Goal: Task Accomplishment & Management: Complete application form

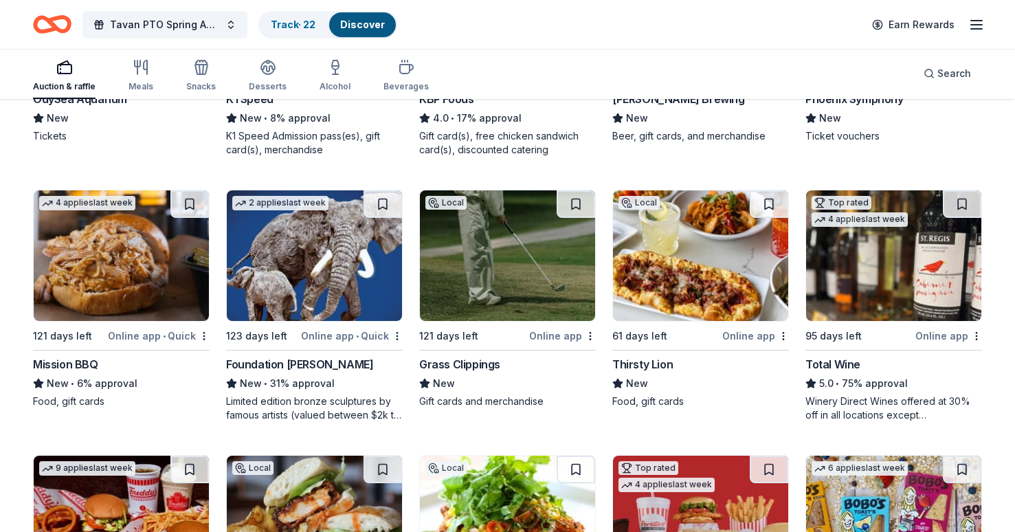
scroll to position [1248, 0]
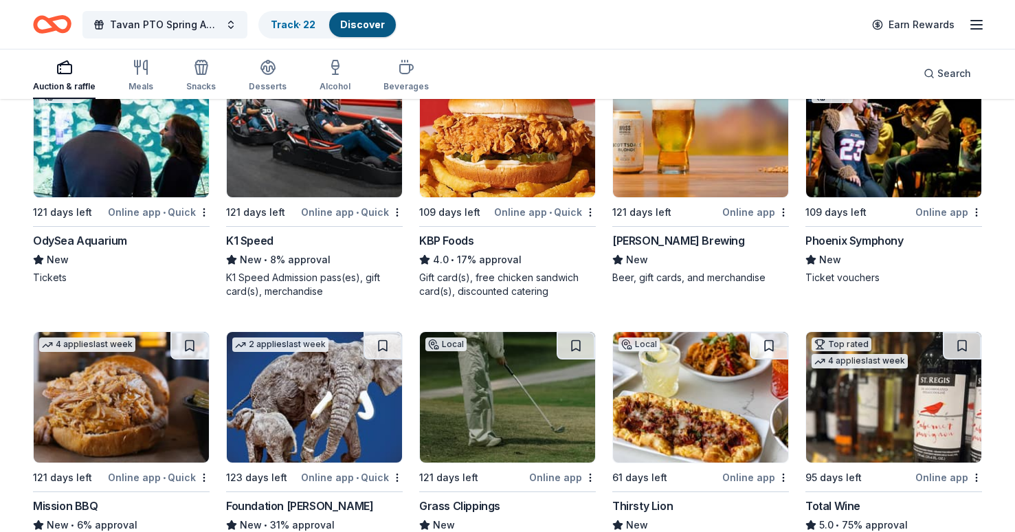
click at [63, 75] on icon "button" at bounding box center [64, 67] width 16 height 16
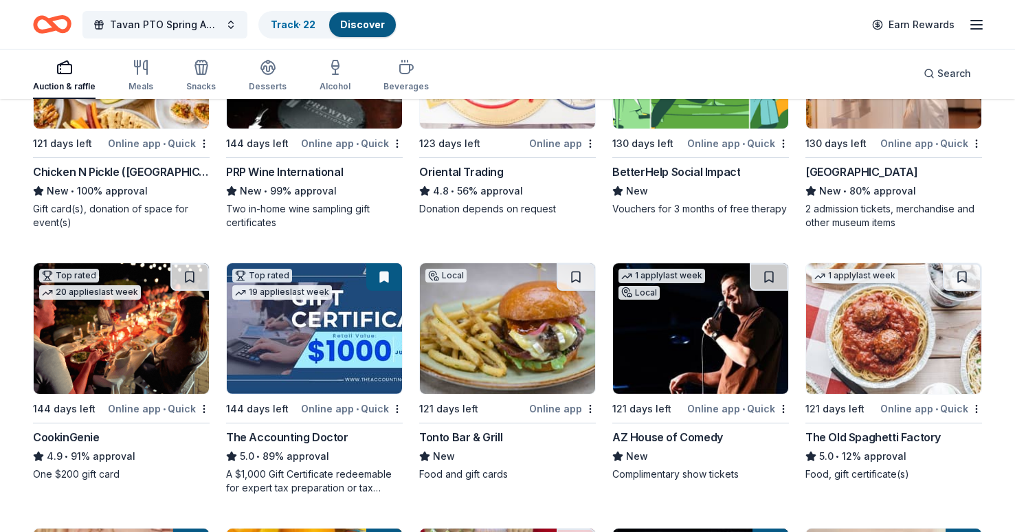
scroll to position [256, 0]
click at [130, 207] on div "Gift card(s), donation of space for event(s)" at bounding box center [121, 215] width 177 height 27
click at [932, 70] on div "Search" at bounding box center [947, 73] width 47 height 16
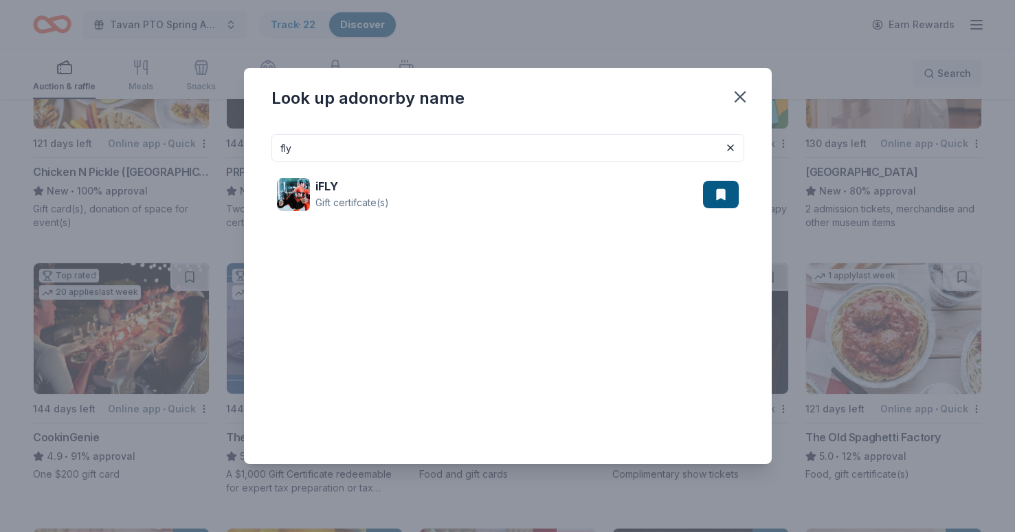
type input "fly"
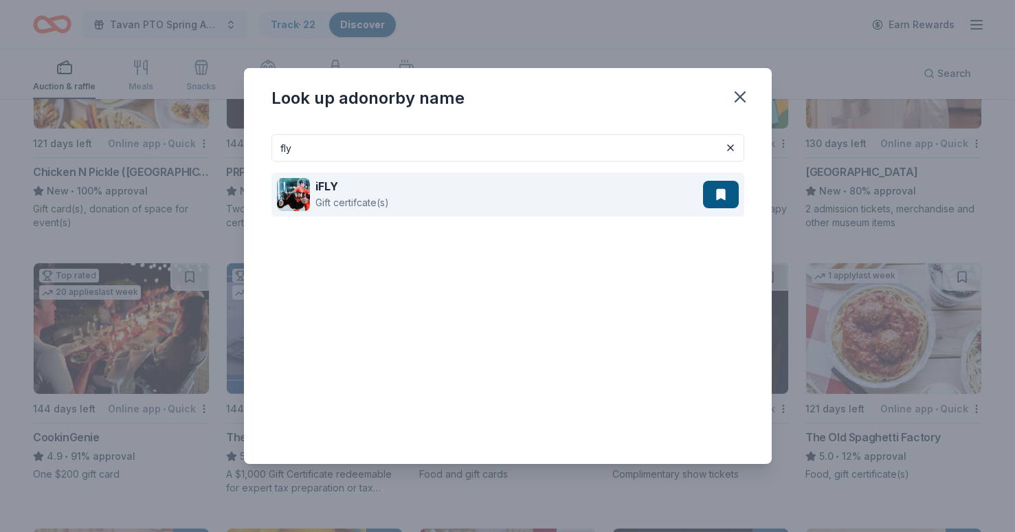
drag, startPoint x: 932, startPoint y: 70, endPoint x: 494, endPoint y: 194, distance: 455.0
click at [494, 194] on div "iFLY Gift certifcate(s)" at bounding box center [490, 195] width 426 height 44
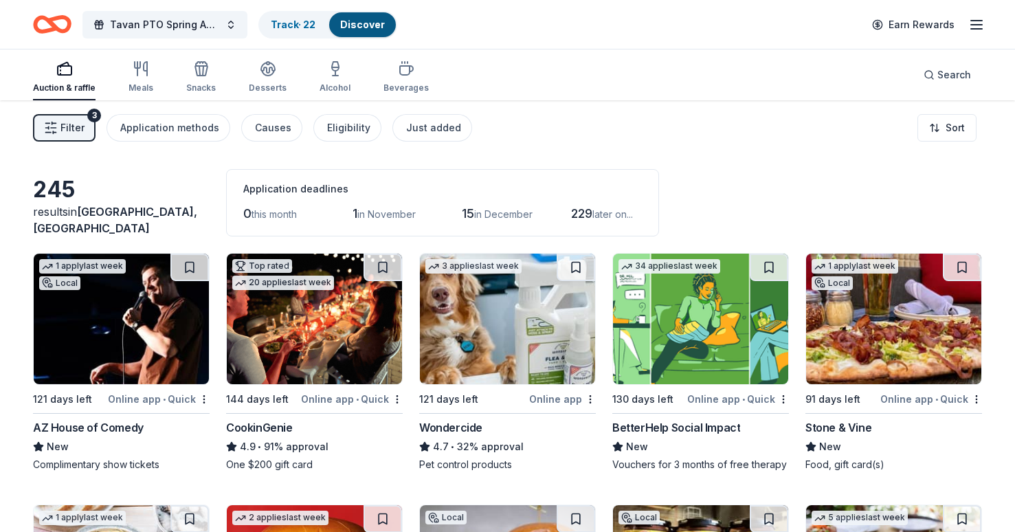
scroll to position [100, 0]
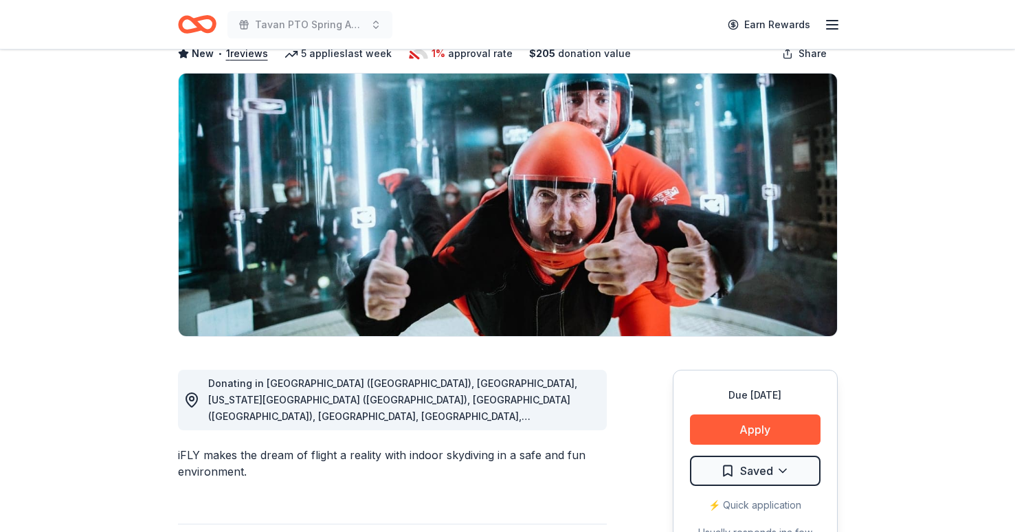
scroll to position [79, 0]
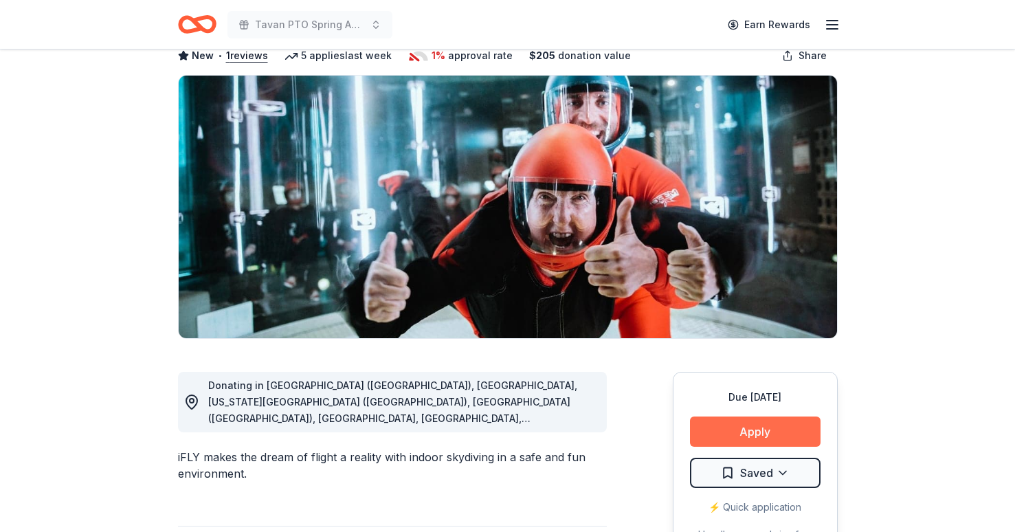
click at [722, 426] on button "Apply" at bounding box center [755, 432] width 131 height 30
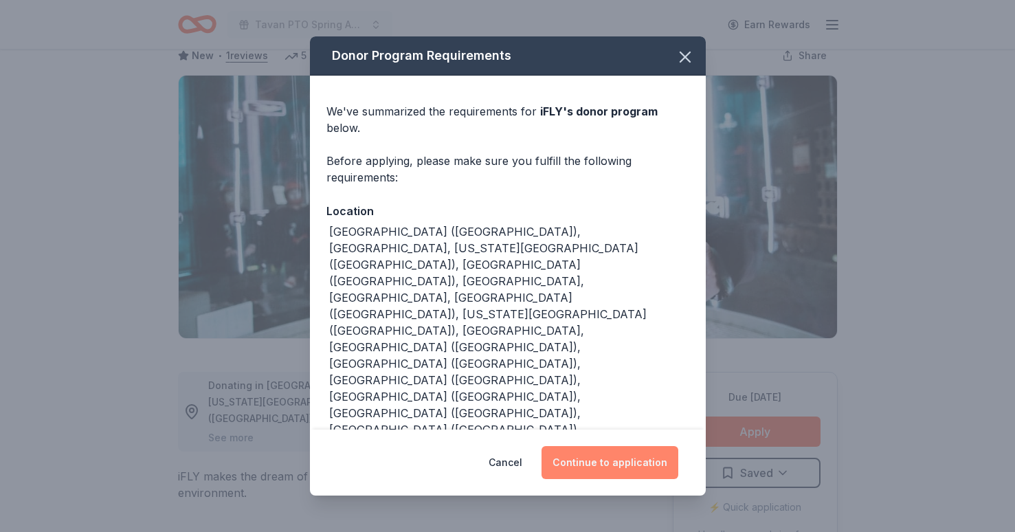
click at [599, 446] on button "Continue to application" at bounding box center [610, 462] width 137 height 33
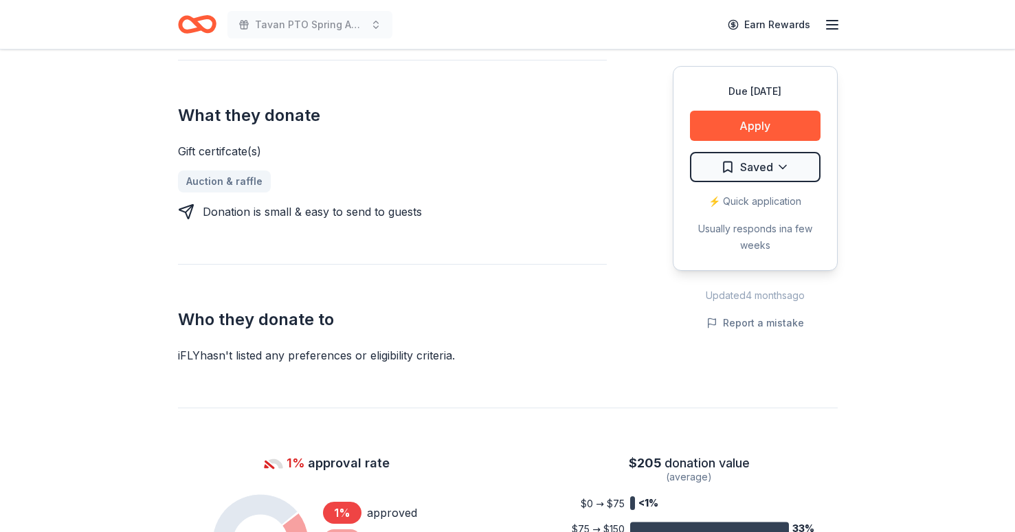
scroll to position [546, 0]
click at [962, 1] on header "Tavan PTO Spring Auction Earn Rewards" at bounding box center [507, 24] width 1015 height 49
